Goal: Task Accomplishment & Management: Use online tool/utility

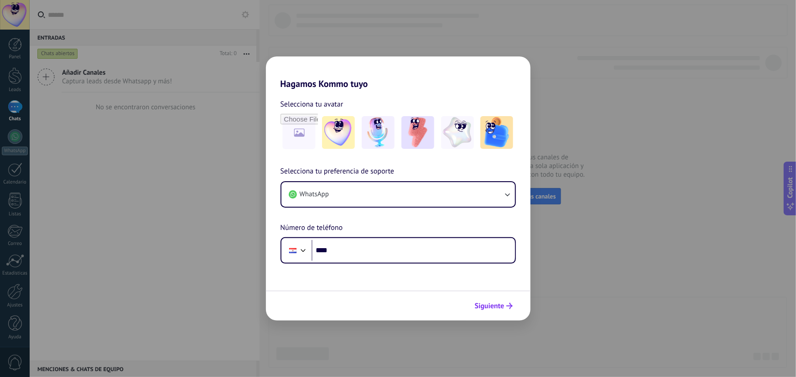
click at [497, 305] on span "Siguiente" at bounding box center [490, 306] width 30 height 6
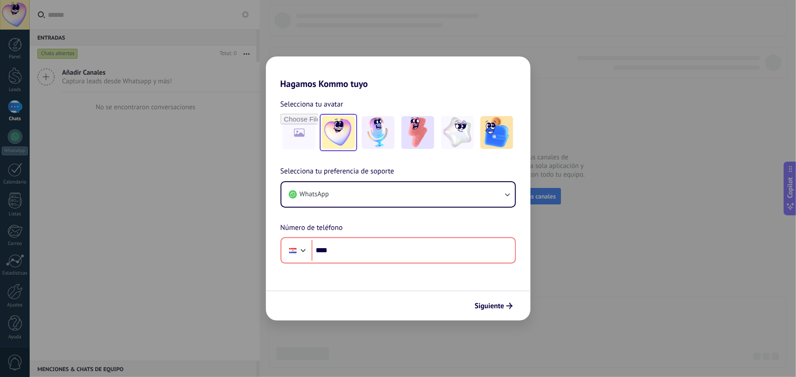
click at [334, 128] on img at bounding box center [338, 132] width 33 height 33
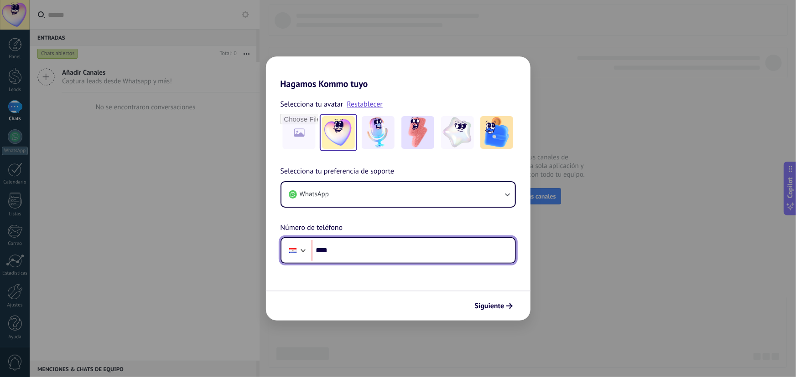
click at [345, 241] on input "****" at bounding box center [412, 250] width 203 height 21
type input "**********"
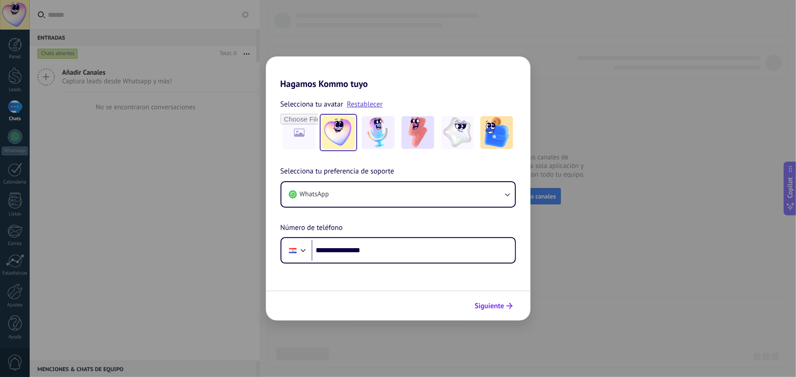
click at [474, 297] on div "Siguiente" at bounding box center [398, 306] width 264 height 30
click at [486, 303] on span "Siguiente" at bounding box center [490, 306] width 30 height 6
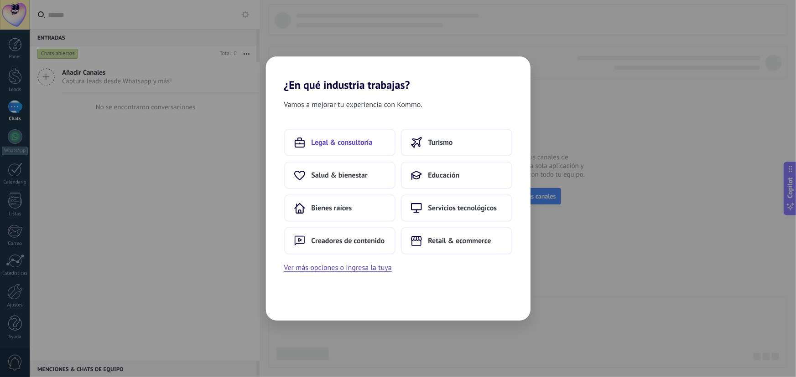
click at [334, 149] on button "Legal & consultoría" at bounding box center [339, 142] width 111 height 27
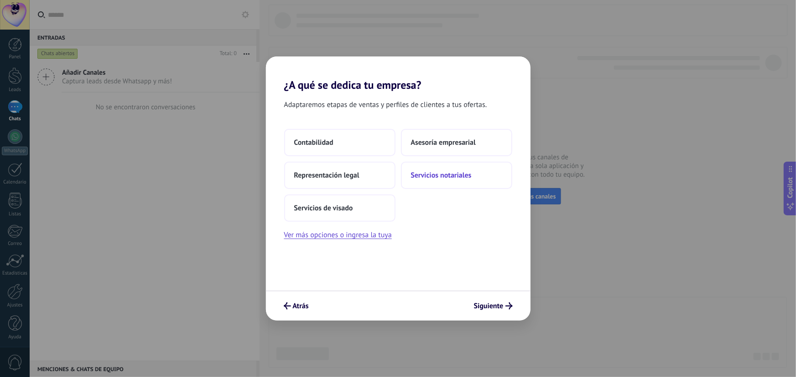
click at [420, 171] on span "Servicios notariales" at bounding box center [441, 175] width 61 height 9
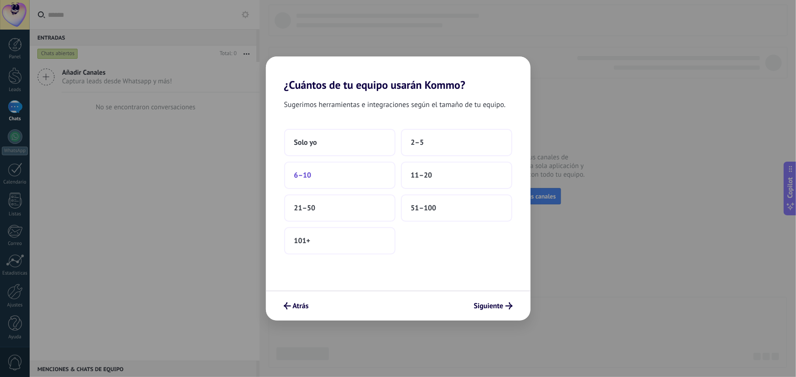
click at [372, 165] on button "6–10" at bounding box center [339, 175] width 111 height 27
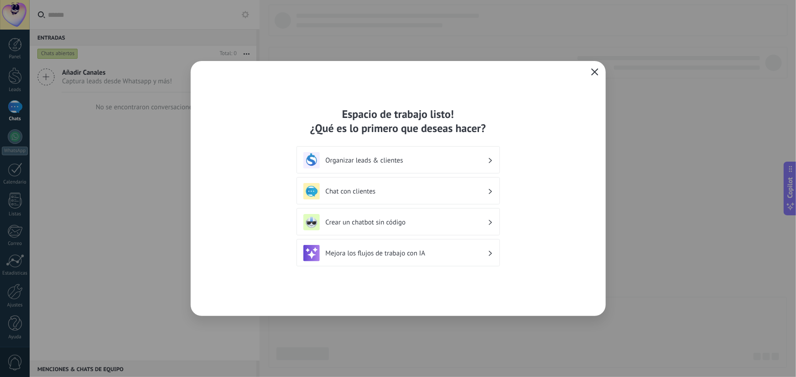
click at [597, 73] on icon "button" at bounding box center [594, 71] width 7 height 7
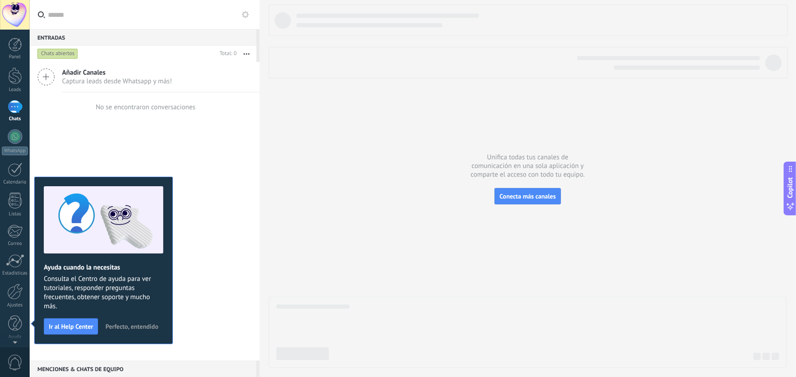
click at [134, 320] on button "Perfecto, entendido" at bounding box center [131, 327] width 61 height 14
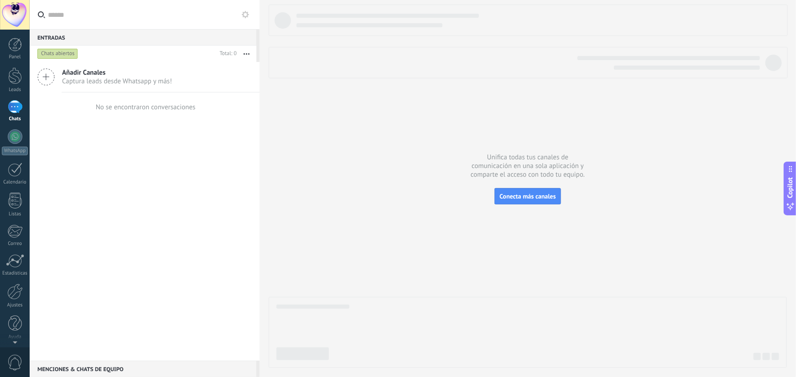
click at [59, 73] on div "Añadir Canales Captura leads desde Whatsapp y más!" at bounding box center [145, 77] width 230 height 31
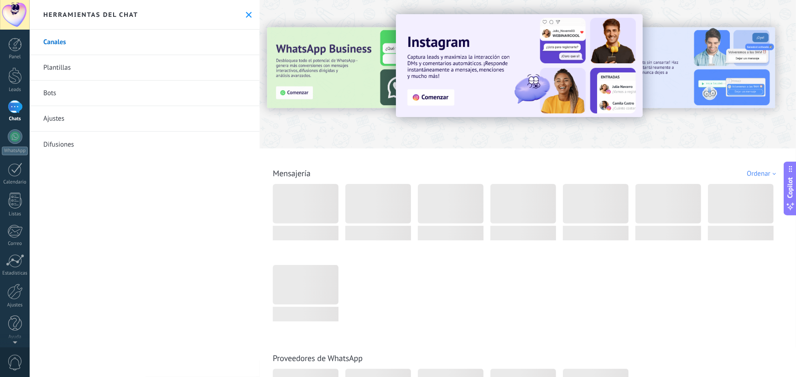
click at [246, 12] on use at bounding box center [249, 15] width 6 height 6
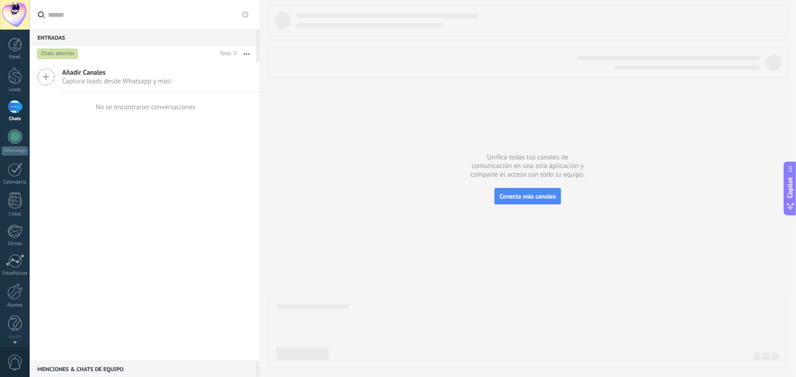
click at [151, 69] on span "Añadir Canales" at bounding box center [117, 72] width 110 height 9
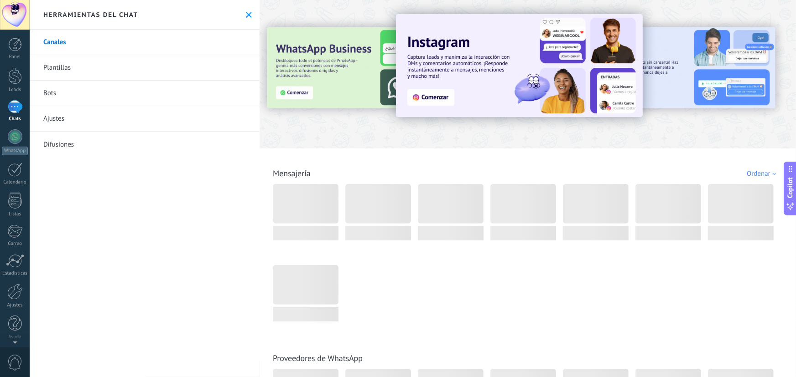
click at [75, 44] on link "Canales" at bounding box center [145, 43] width 230 height 26
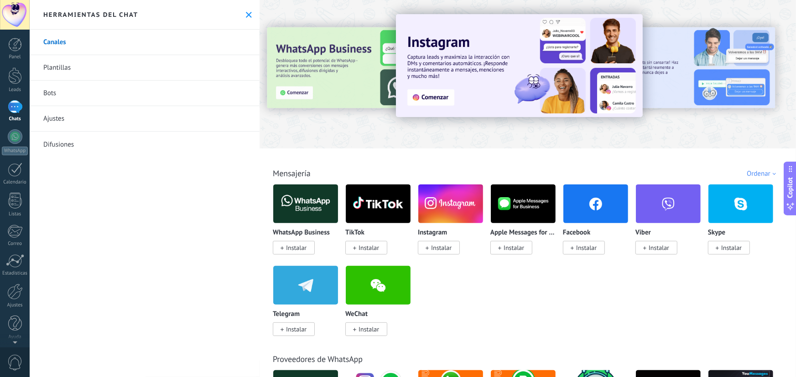
click at [300, 248] on span "Instalar" at bounding box center [296, 248] width 21 height 8
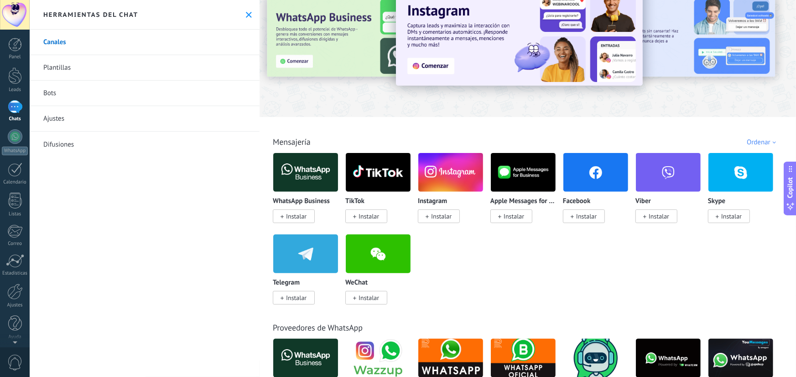
scroll to position [248, 0]
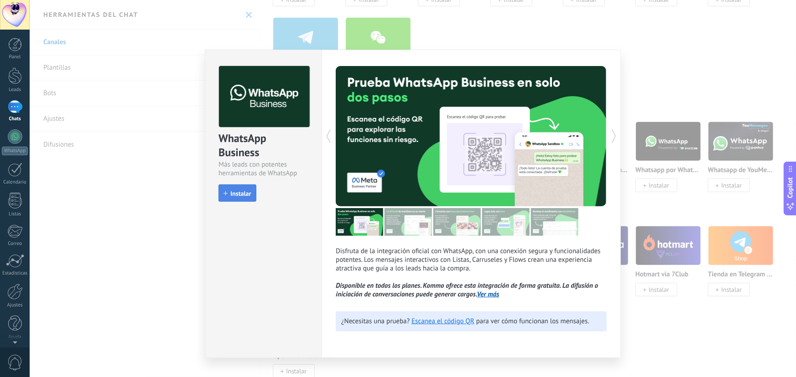
click at [245, 193] on span "Instalar" at bounding box center [240, 194] width 21 height 6
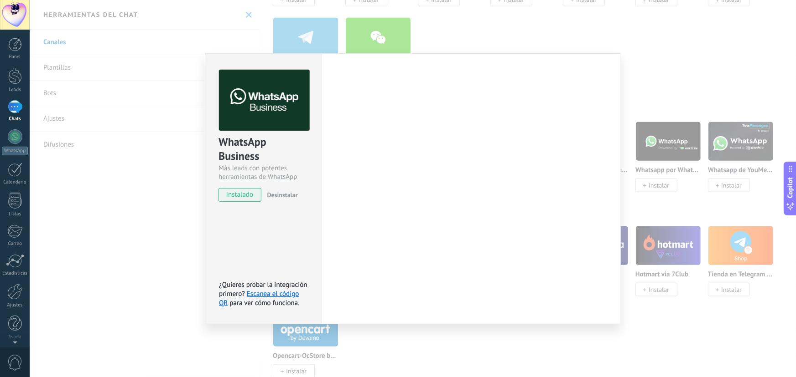
click at [664, 42] on div "WhatsApp Business Más leads con potentes herramientas de WhatsApp instalado Des…" at bounding box center [413, 188] width 766 height 377
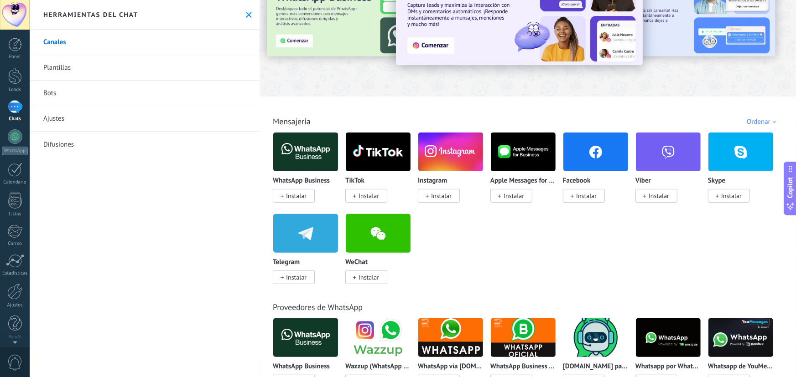
scroll to position [0, 0]
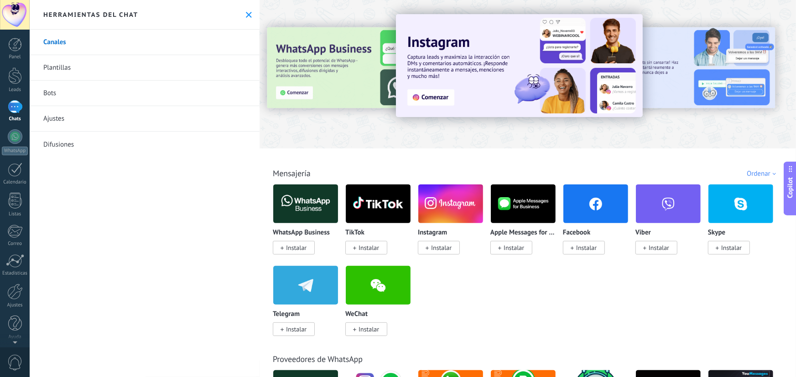
click at [301, 249] on span "Instalar" at bounding box center [296, 248] width 21 height 8
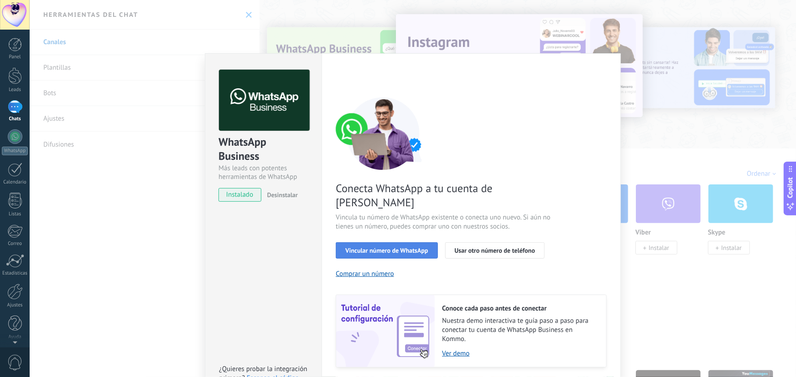
click at [408, 248] on span "Vincular número de WhatsApp" at bounding box center [386, 251] width 83 height 6
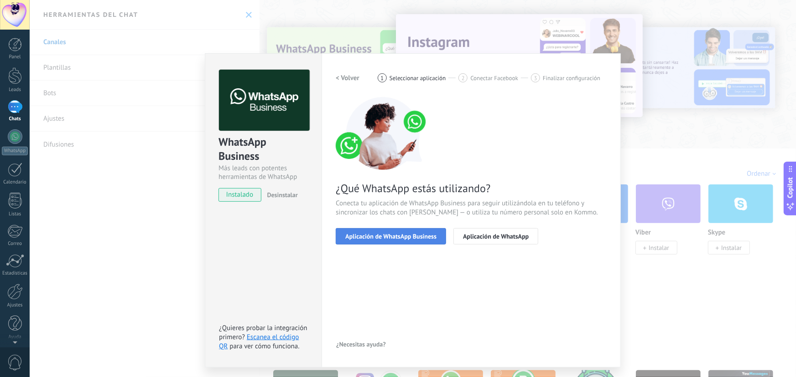
click at [394, 238] on span "Aplicación de WhatsApp Business" at bounding box center [390, 236] width 91 height 6
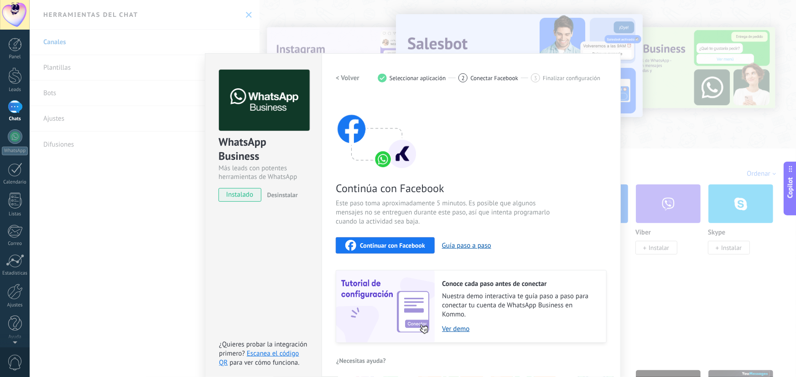
scroll to position [7, 0]
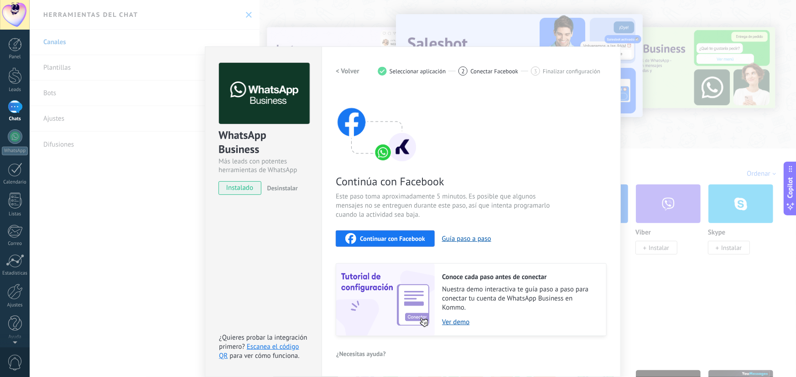
click at [336, 74] on h2 "< Volver" at bounding box center [348, 71] width 24 height 9
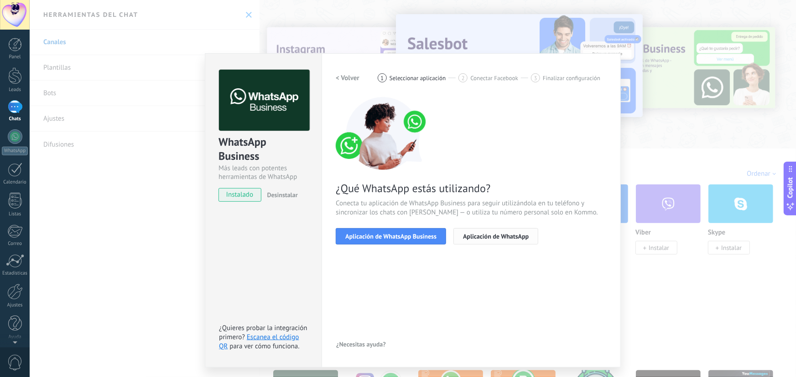
click at [489, 242] on button "Aplicación de WhatsApp" at bounding box center [495, 236] width 85 height 16
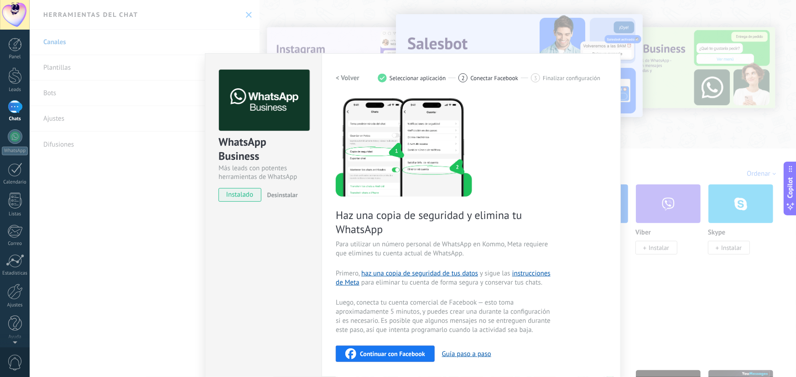
click at [596, 21] on div "WhatsApp Business Más leads con potentes herramientas de WhatsApp instalado Des…" at bounding box center [413, 188] width 766 height 377
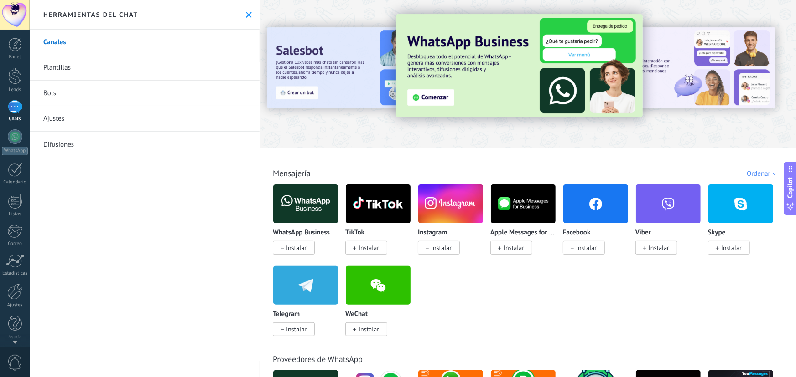
click at [65, 43] on link "Canales" at bounding box center [145, 43] width 230 height 26
click at [18, 139] on div at bounding box center [15, 136] width 15 height 15
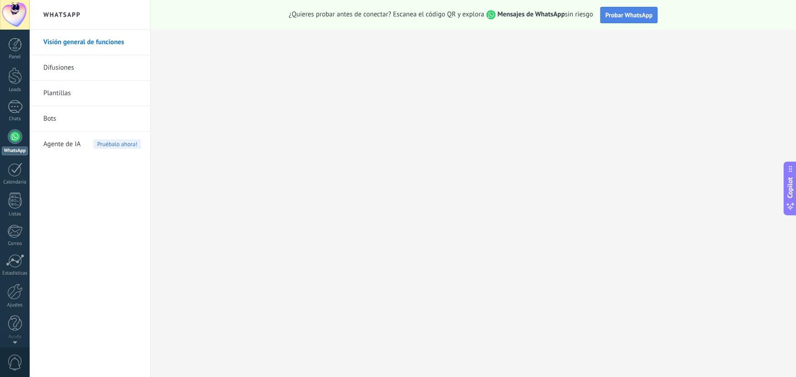
click at [609, 11] on span "Probar WhatsApp" at bounding box center [628, 15] width 47 height 8
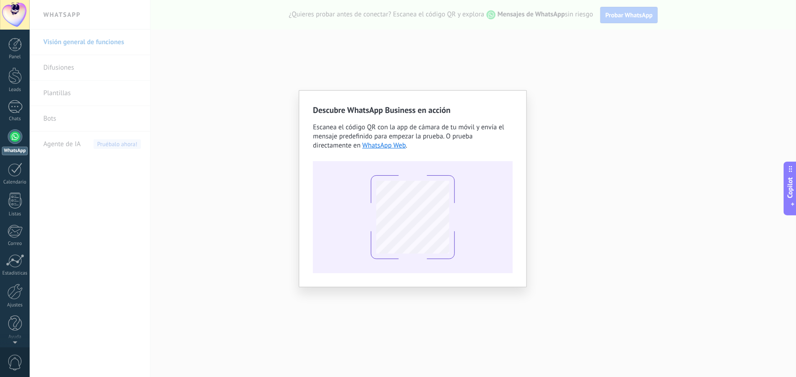
click at [454, 216] on div at bounding box center [413, 218] width 84 height 84
click at [451, 215] on div at bounding box center [413, 218] width 84 height 84
click at [616, 31] on div "Descubre WhatsApp Business en acción Escanea el código QR con la app [PERSON_NA…" at bounding box center [413, 188] width 766 height 377
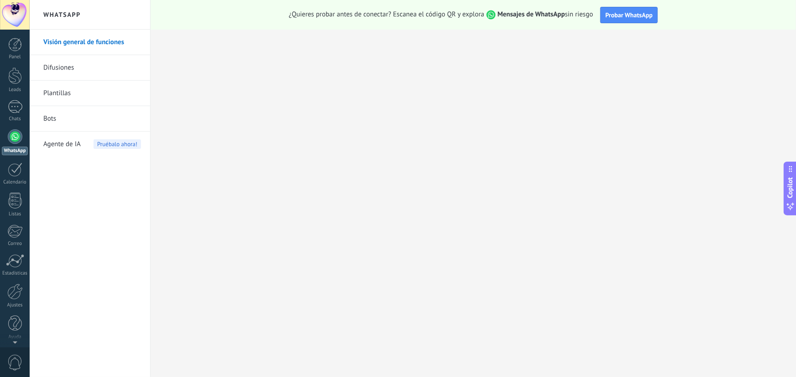
click at [616, 31] on div at bounding box center [413, 188] width 766 height 377
click at [11, 45] on div at bounding box center [15, 45] width 14 height 14
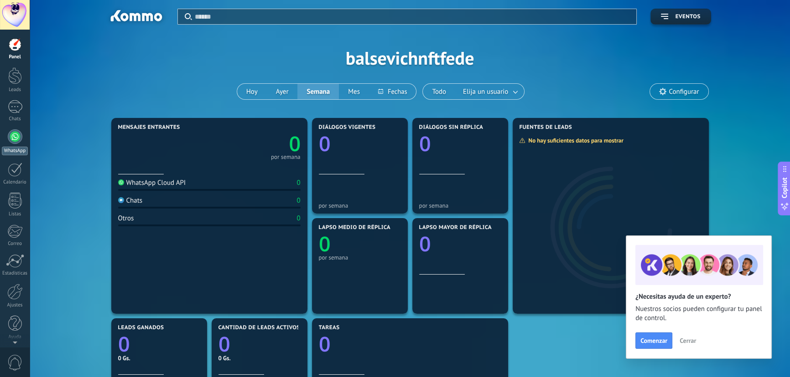
click at [18, 139] on div at bounding box center [15, 136] width 15 height 15
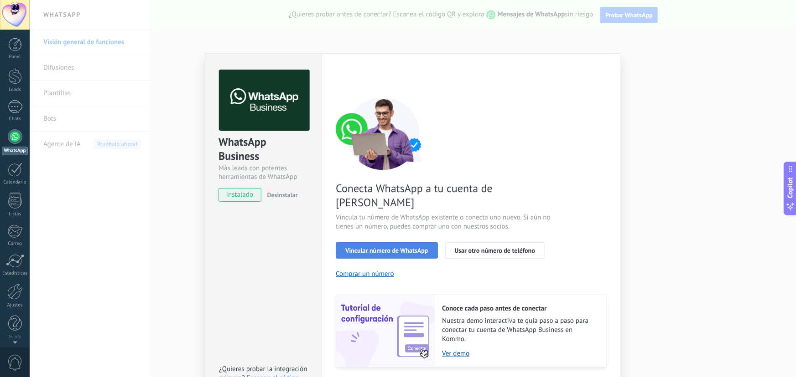
click at [376, 248] on span "Vincular número de WhatsApp" at bounding box center [386, 251] width 83 height 6
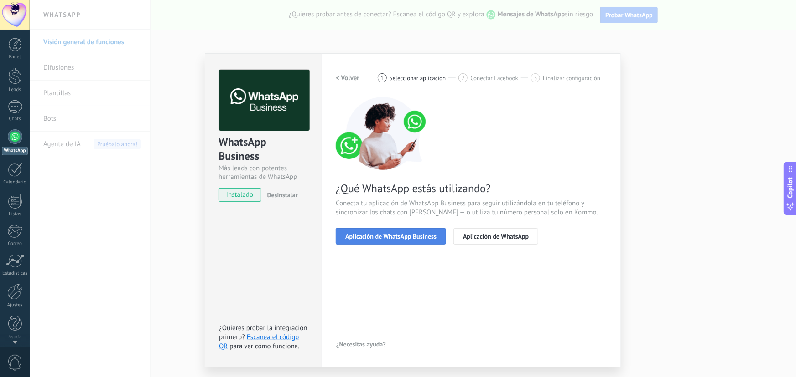
click at [372, 236] on span "Aplicación de WhatsApp Business" at bounding box center [390, 236] width 91 height 6
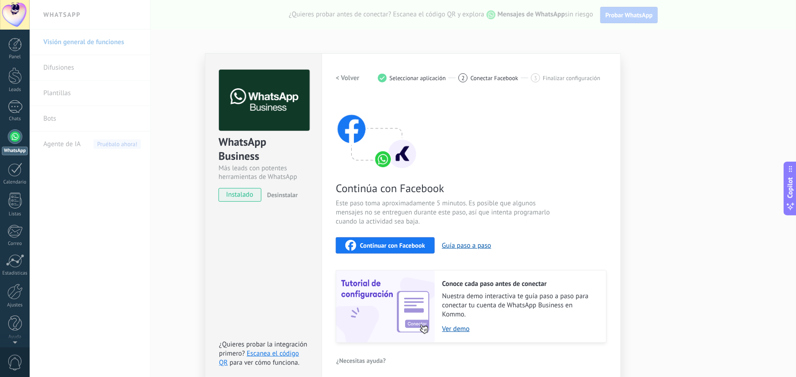
click at [377, 240] on button "Continuar con Facebook" at bounding box center [385, 246] width 99 height 16
click at [492, 50] on div "WhatsApp Business Más leads con potentes herramientas de WhatsApp instalado Des…" at bounding box center [413, 188] width 766 height 377
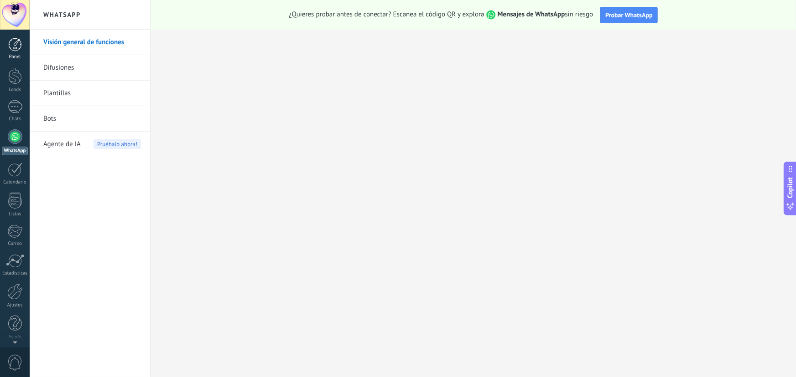
click at [8, 42] on div at bounding box center [15, 45] width 14 height 14
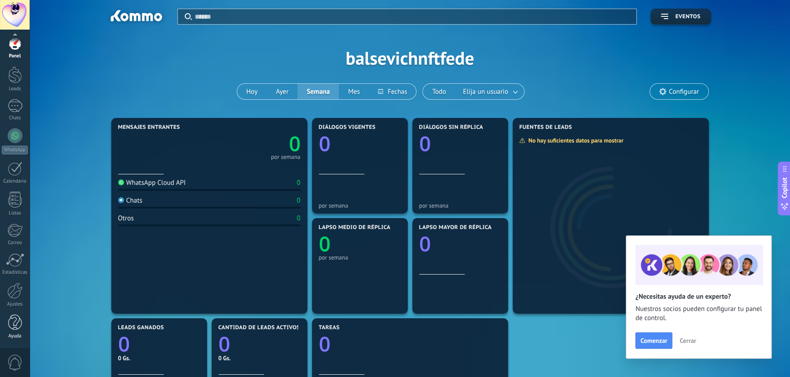
click at [16, 315] on div at bounding box center [15, 323] width 14 height 16
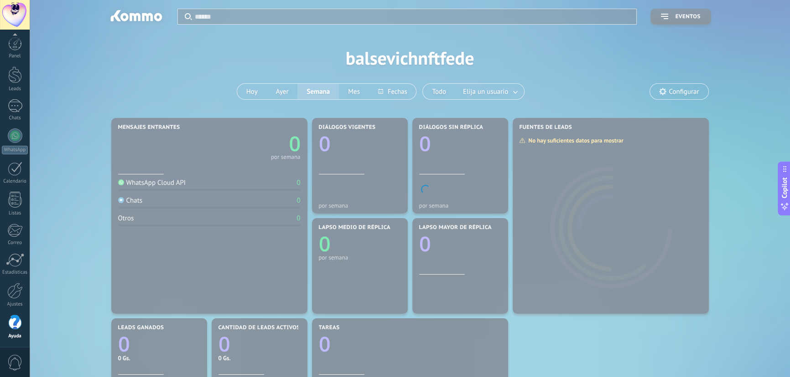
scroll to position [1, 0]
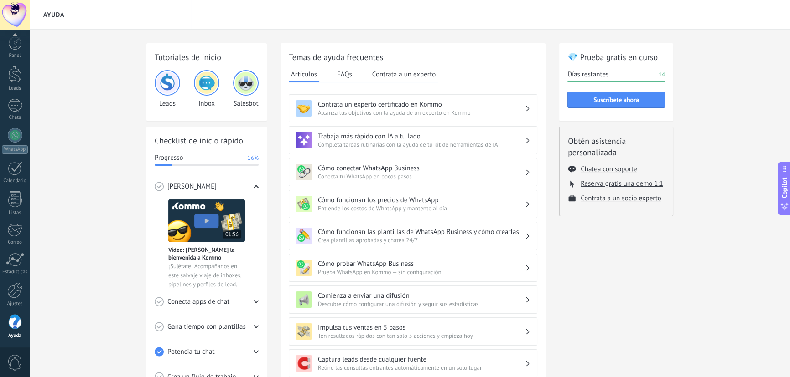
click at [365, 171] on h3 "Cómo conectar WhatsApp Business" at bounding box center [421, 168] width 207 height 9
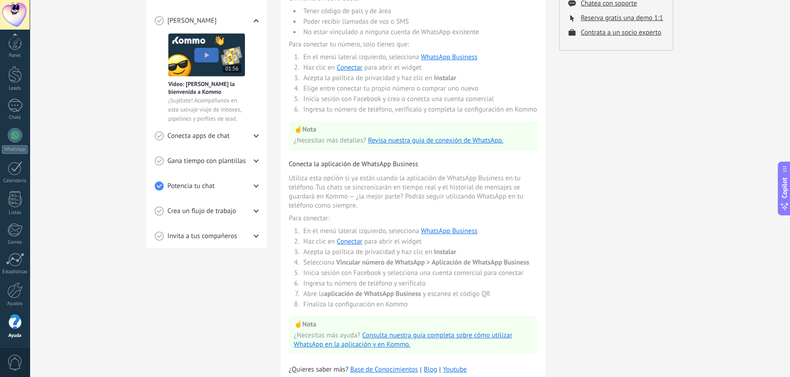
scroll to position [207, 0]
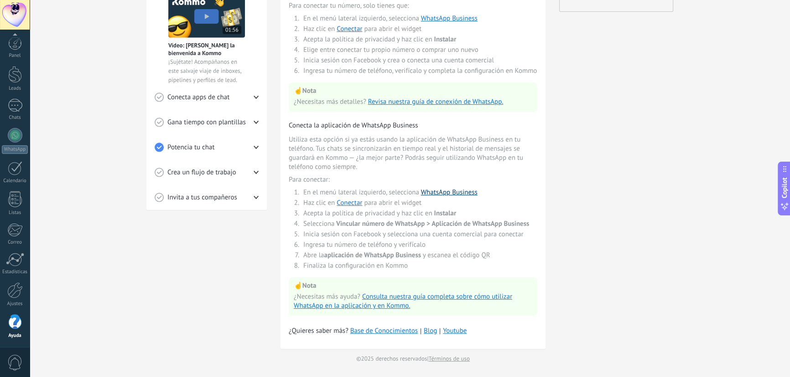
click at [426, 196] on link "WhatsApp Business" at bounding box center [449, 192] width 57 height 9
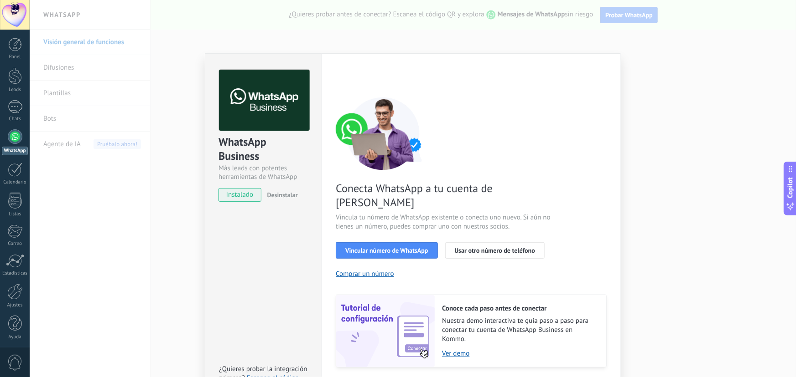
click at [96, 188] on div "WhatsApp Business Más leads con potentes herramientas de WhatsApp instalado Des…" at bounding box center [413, 188] width 766 height 377
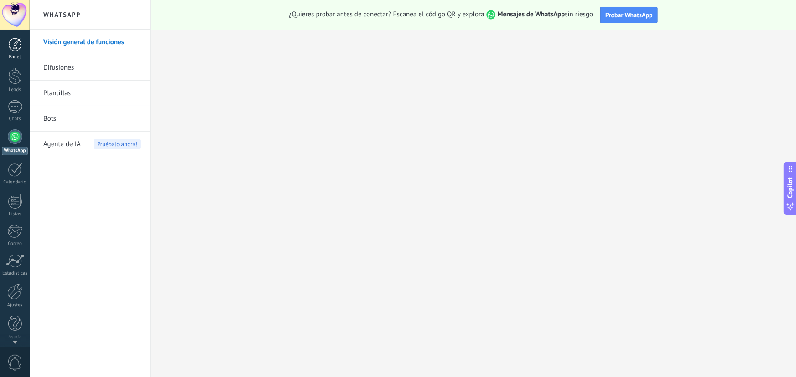
click at [12, 50] on div at bounding box center [15, 45] width 14 height 14
